Goal: Information Seeking & Learning: Learn about a topic

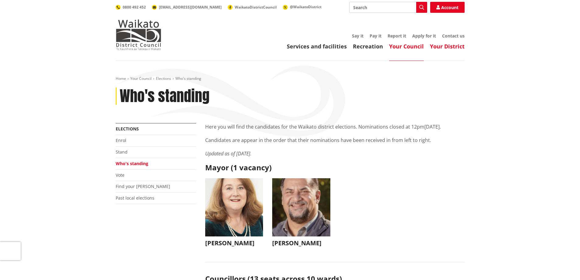
click at [447, 45] on link "Your District" at bounding box center [447, 46] width 35 height 7
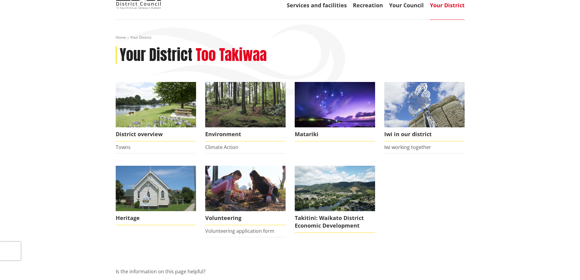
scroll to position [30, 0]
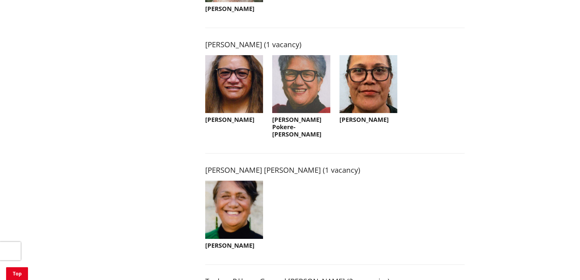
scroll to position [731, 0]
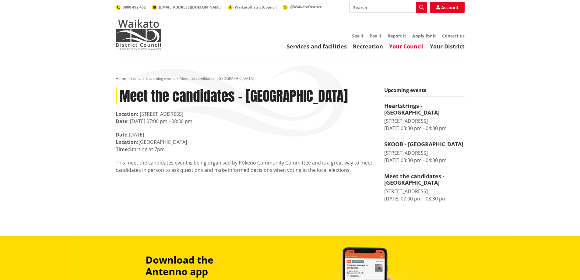
click at [407, 46] on link "Your Council" at bounding box center [406, 46] width 35 height 7
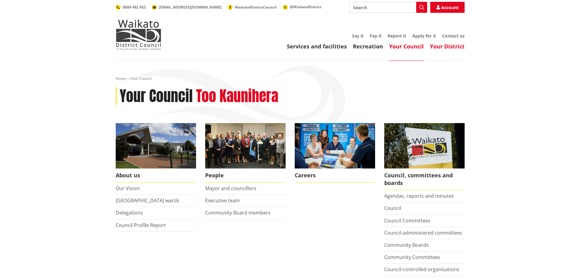
click at [437, 44] on link "Your District" at bounding box center [447, 46] width 35 height 7
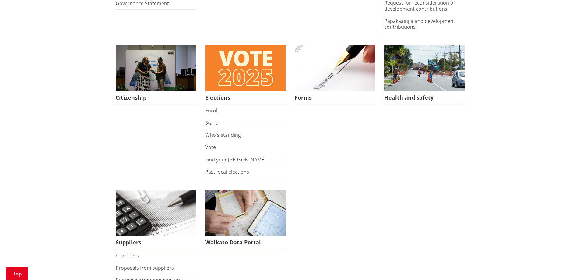
scroll to position [426, 0]
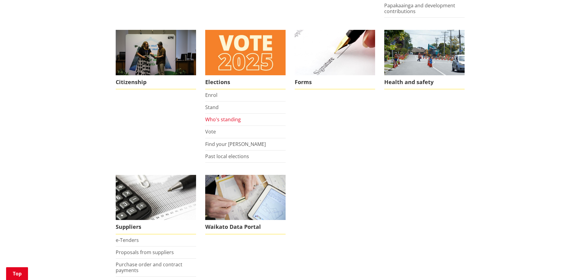
click at [222, 117] on link "Who's standing" at bounding box center [223, 119] width 36 height 7
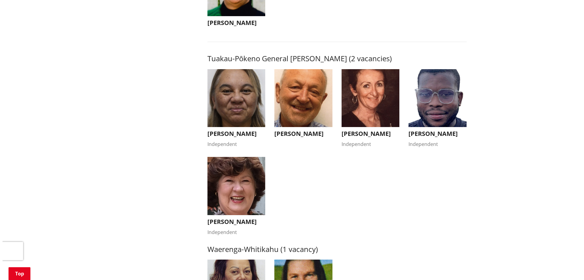
scroll to position [1005, 0]
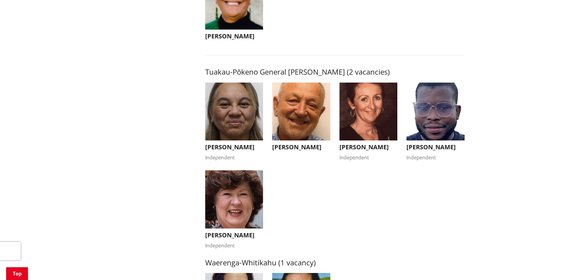
click at [424, 146] on h3 "[PERSON_NAME]" at bounding box center [435, 146] width 58 height 7
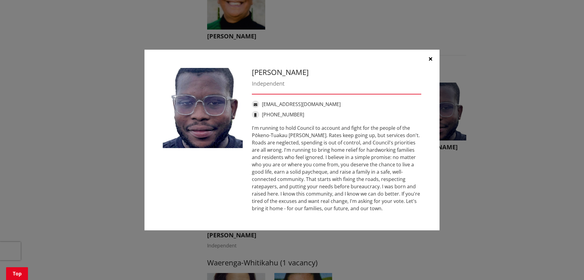
drag, startPoint x: 309, startPoint y: 71, endPoint x: 253, endPoint y: 70, distance: 56.3
click at [253, 70] on h3 "[PERSON_NAME]" at bounding box center [337, 72] width 170 height 9
copy h3 "[PERSON_NAME]"
